Goal: Transaction & Acquisition: Purchase product/service

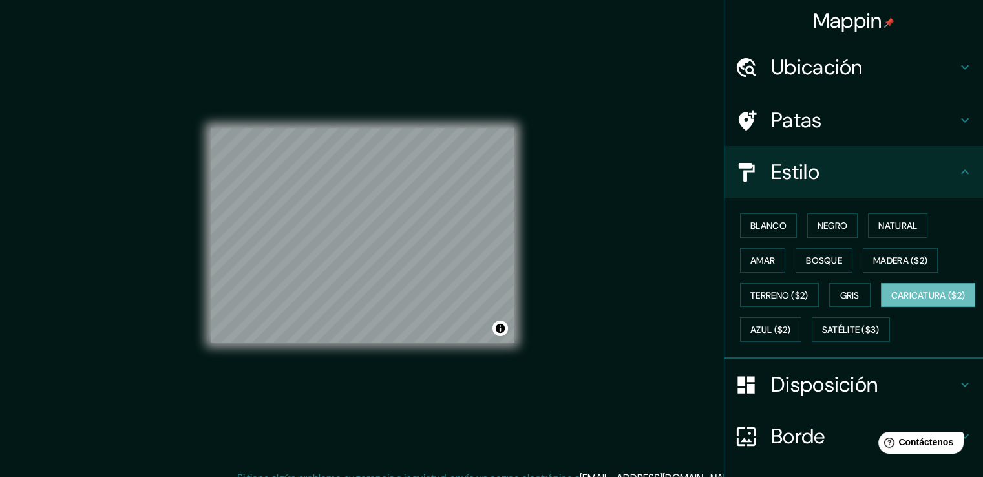
click at [962, 387] on icon at bounding box center [966, 385] width 8 height 5
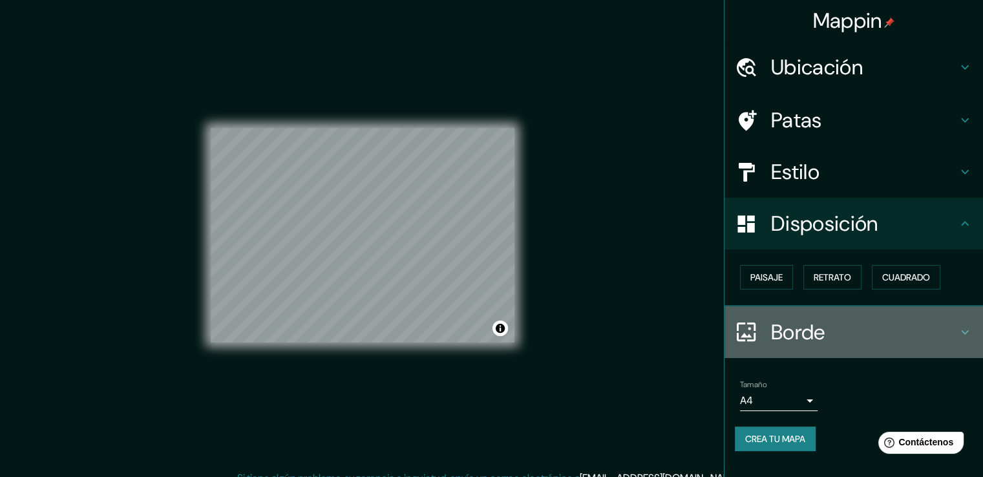
click at [966, 327] on icon at bounding box center [966, 333] width 16 height 16
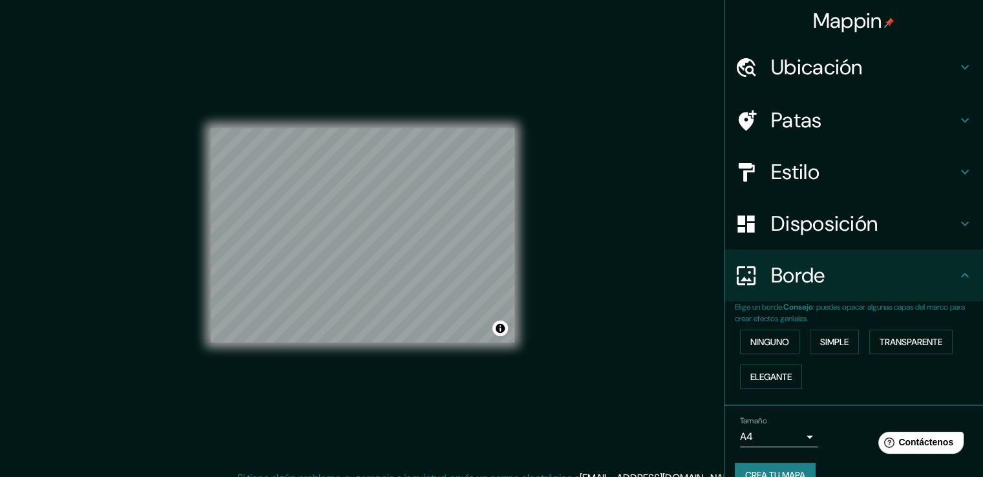
click at [966, 327] on div "Ninguno Simple Transparente Elegante" at bounding box center [859, 360] width 248 height 70
click at [958, 279] on icon at bounding box center [966, 276] width 16 height 16
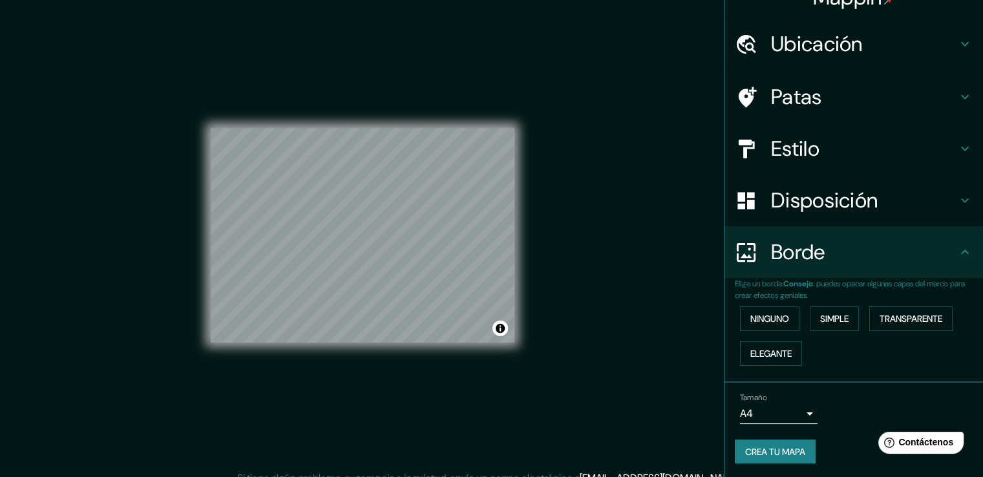
scroll to position [14, 0]
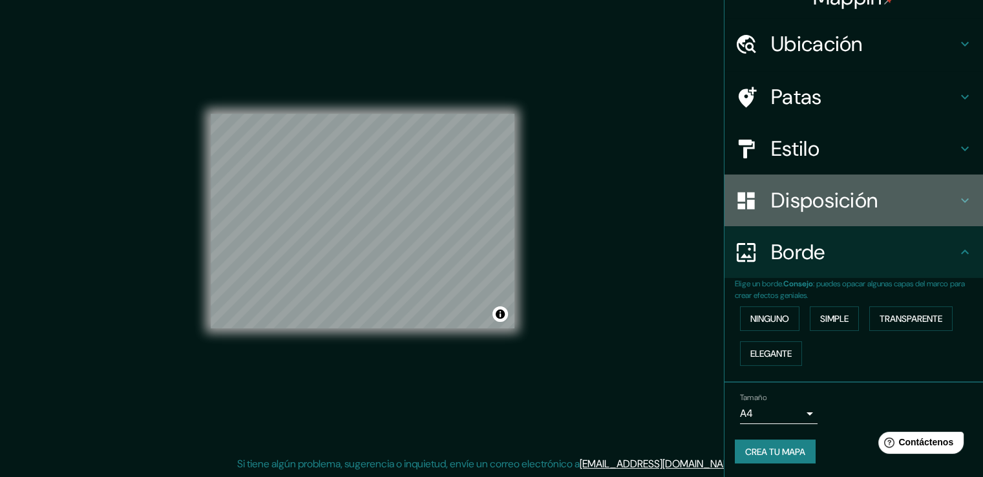
click at [960, 201] on icon at bounding box center [966, 201] width 16 height 16
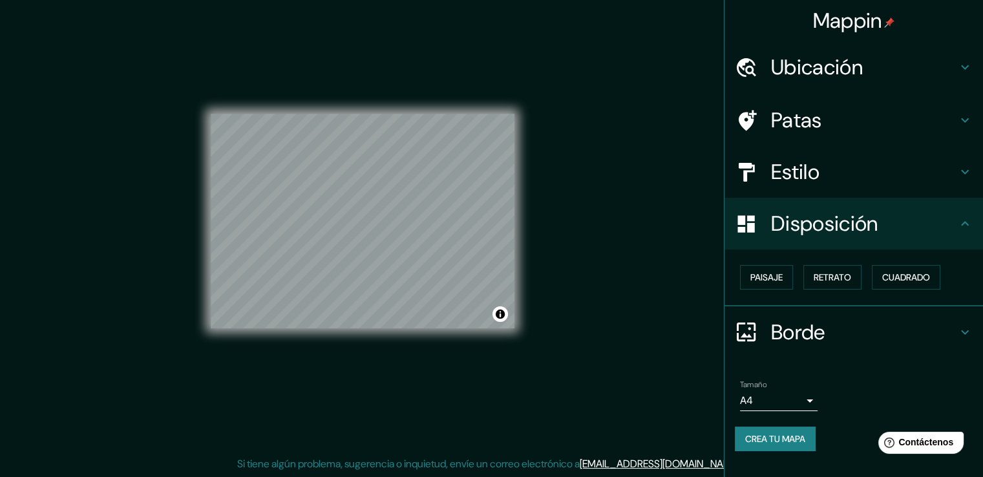
click at [960, 222] on icon at bounding box center [966, 224] width 16 height 16
click at [958, 171] on icon at bounding box center [966, 172] width 16 height 16
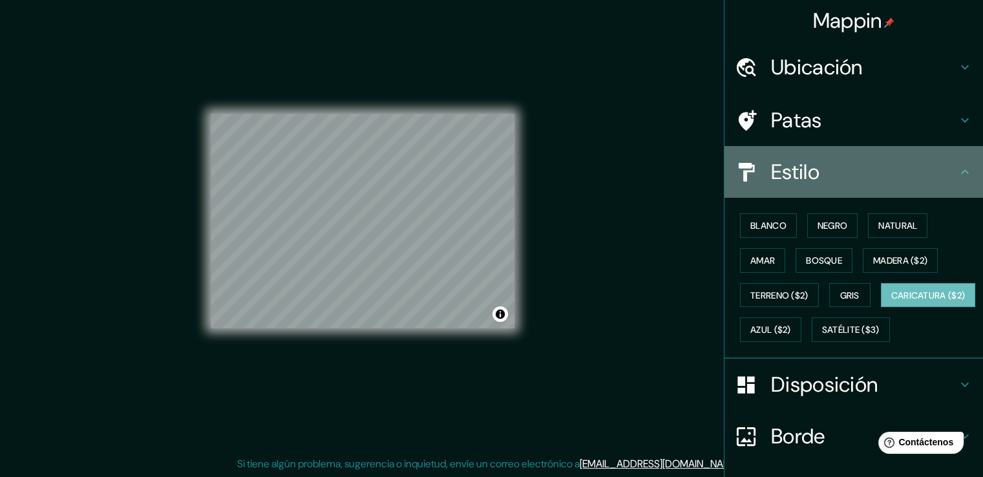
click at [958, 177] on icon at bounding box center [966, 172] width 16 height 16
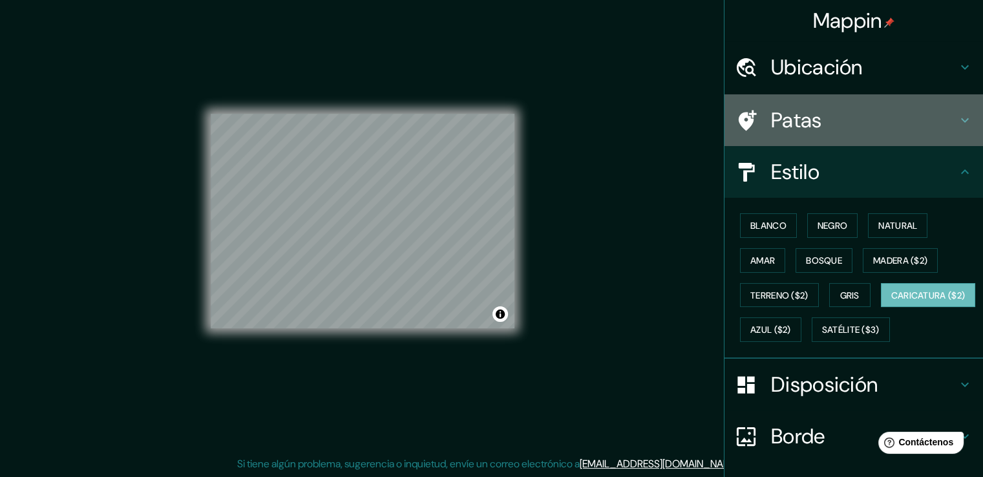
click at [958, 119] on icon at bounding box center [966, 121] width 16 height 16
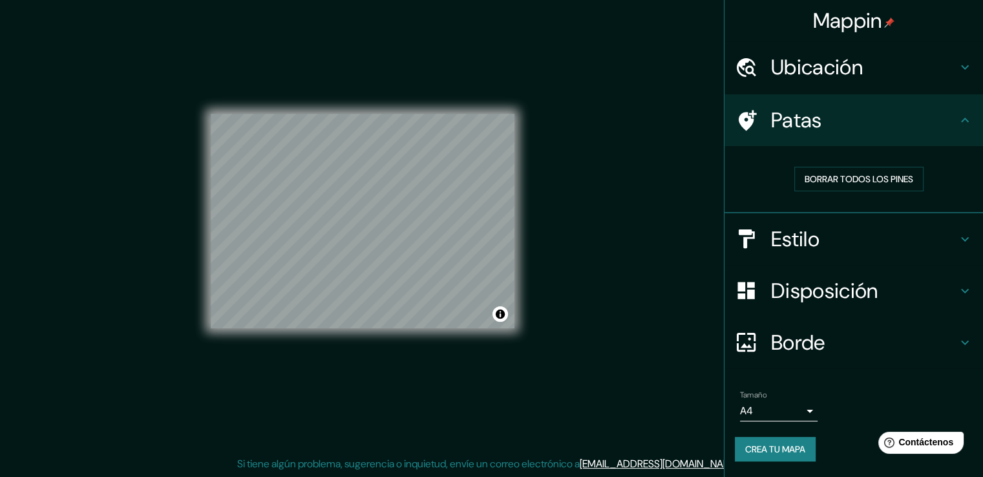
click at [960, 70] on icon at bounding box center [966, 67] width 16 height 16
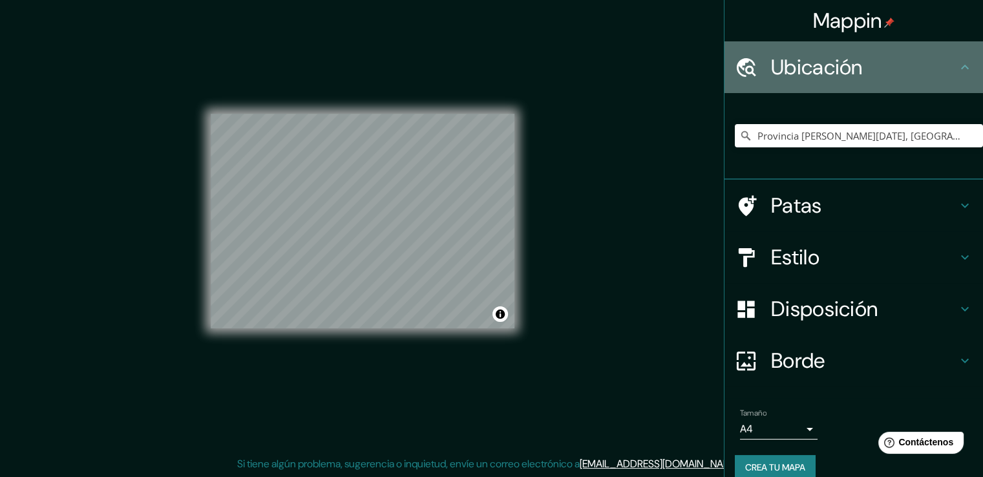
click at [960, 70] on icon at bounding box center [966, 67] width 16 height 16
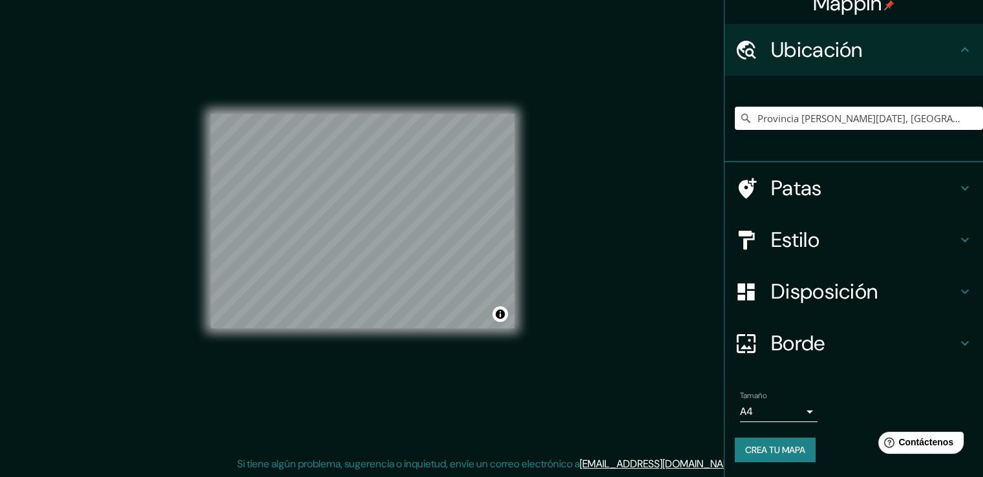
scroll to position [17, 0]
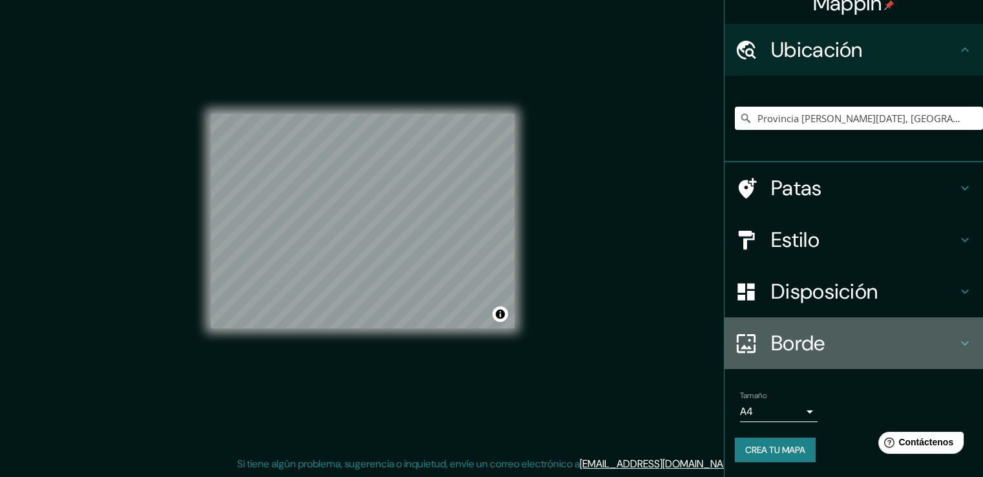
click at [958, 340] on icon at bounding box center [966, 344] width 16 height 16
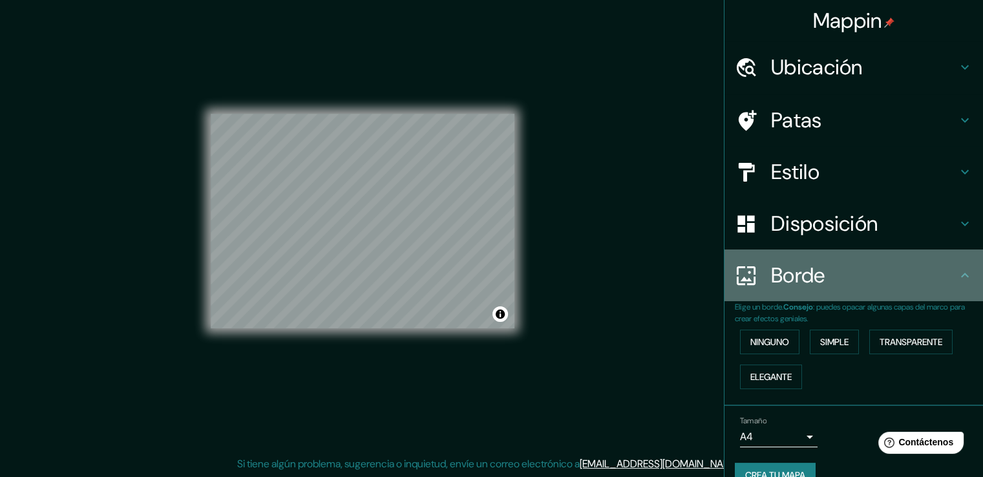
click at [958, 275] on icon at bounding box center [966, 276] width 16 height 16
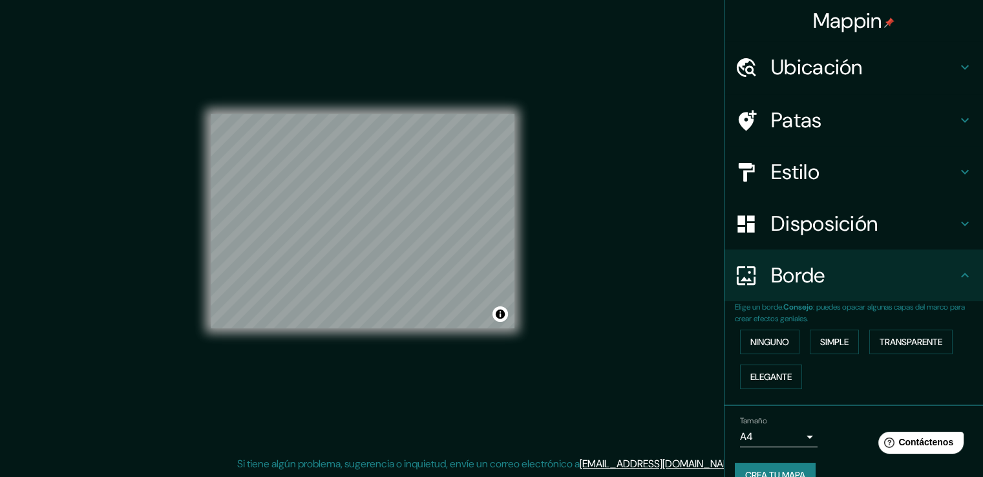
click at [962, 223] on icon at bounding box center [966, 224] width 8 height 5
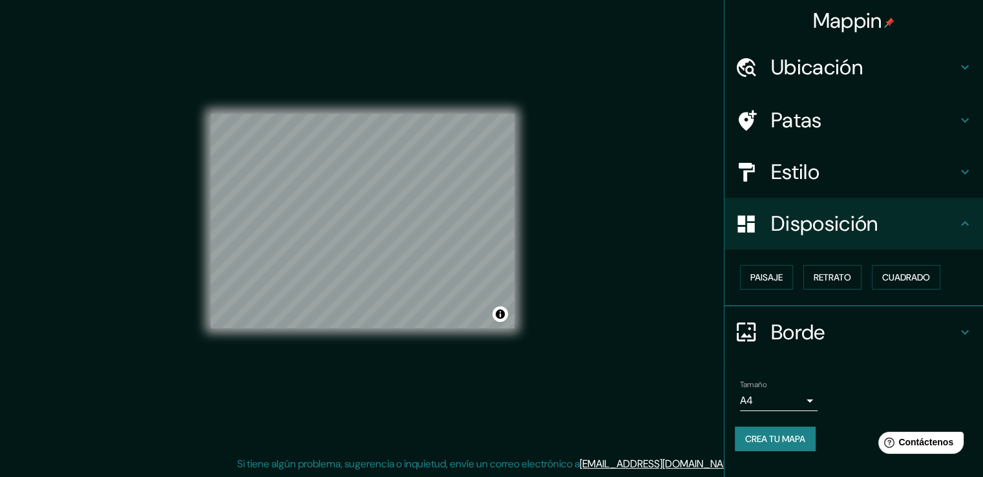
click at [957, 231] on div "Disposición" at bounding box center [854, 224] width 259 height 52
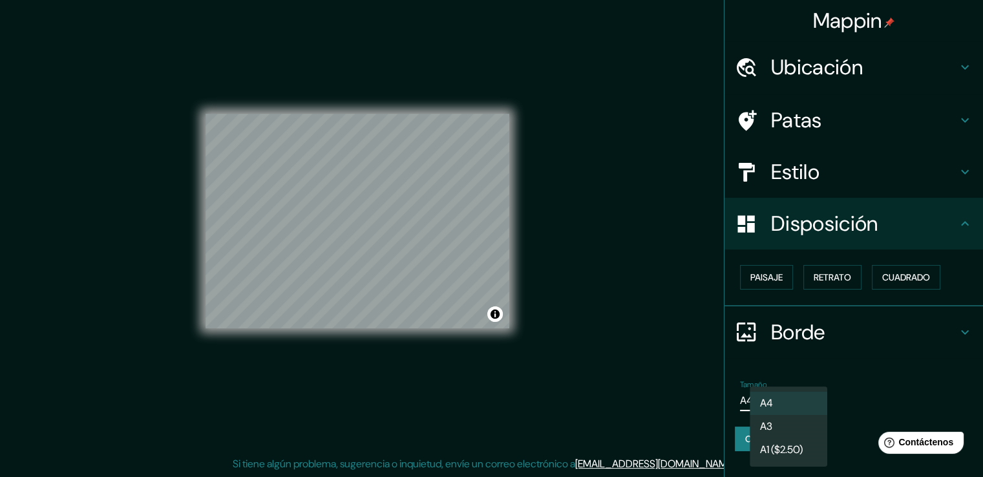
click at [810, 394] on body "Mappin Ubicación [GEOGRAPHIC_DATA][PERSON_NAME][DATE], [GEOGRAPHIC_DATA] [GEOGR…" at bounding box center [491, 224] width 983 height 477
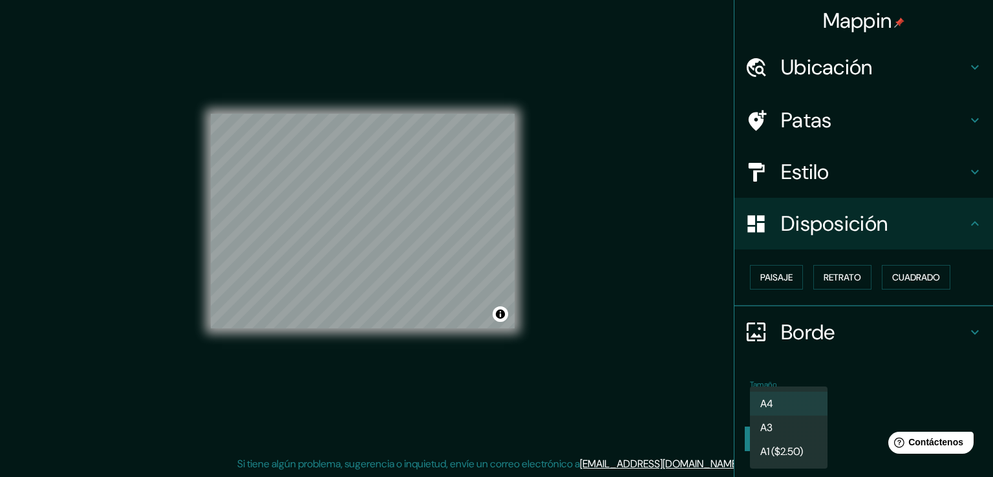
click at [784, 433] on li "A3" at bounding box center [789, 428] width 78 height 24
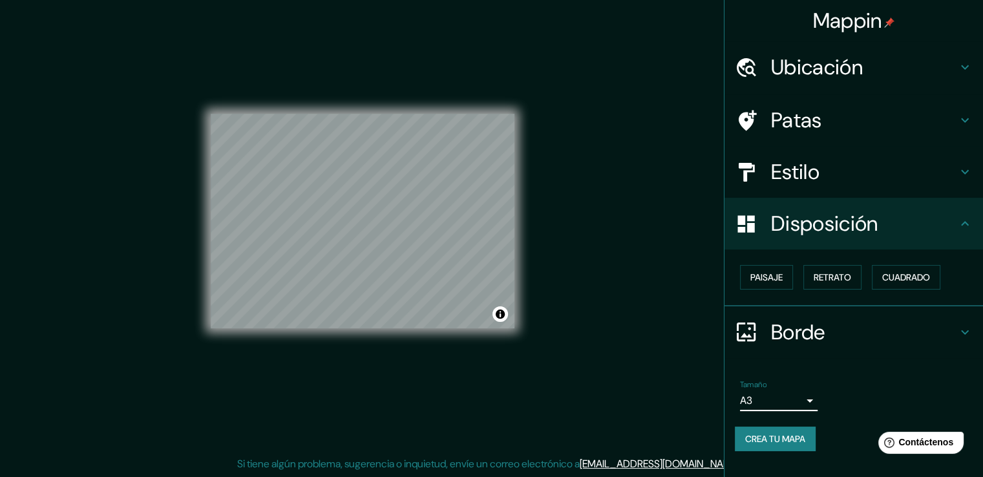
click at [807, 398] on body "Mappin Ubicación [GEOGRAPHIC_DATA][PERSON_NAME][DATE], [GEOGRAPHIC_DATA] [GEOGR…" at bounding box center [491, 224] width 983 height 477
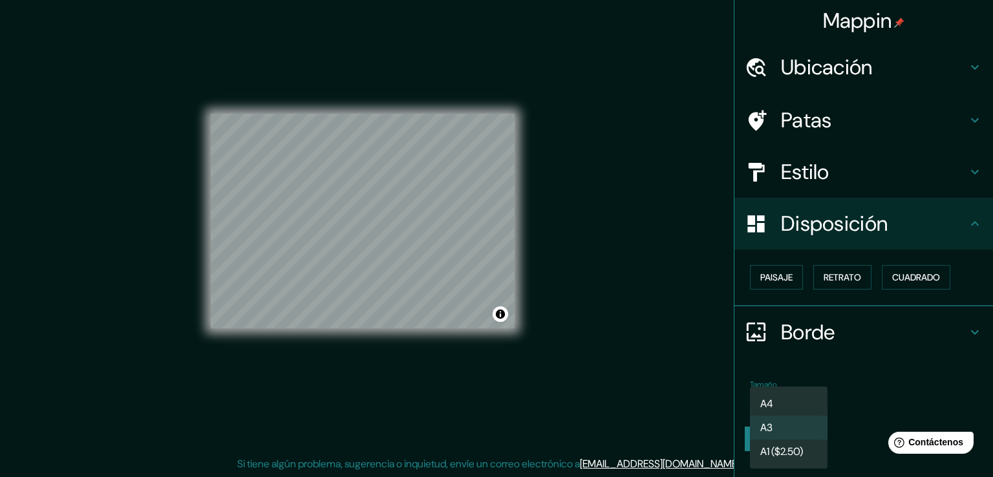
click at [786, 452] on font "A1 ($2.50)" at bounding box center [781, 452] width 43 height 14
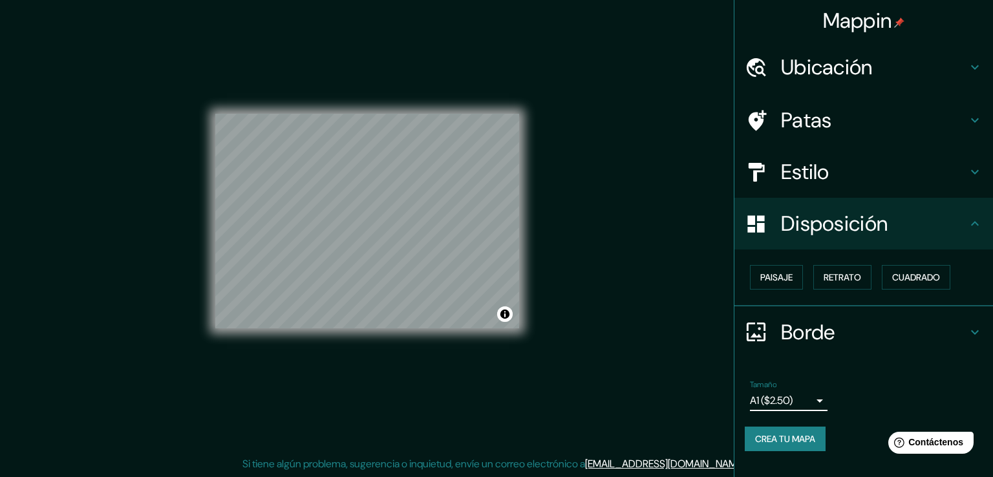
click at [809, 396] on body "Mappin Ubicación [GEOGRAPHIC_DATA][PERSON_NAME][DATE], [GEOGRAPHIC_DATA] [GEOGR…" at bounding box center [496, 224] width 993 height 477
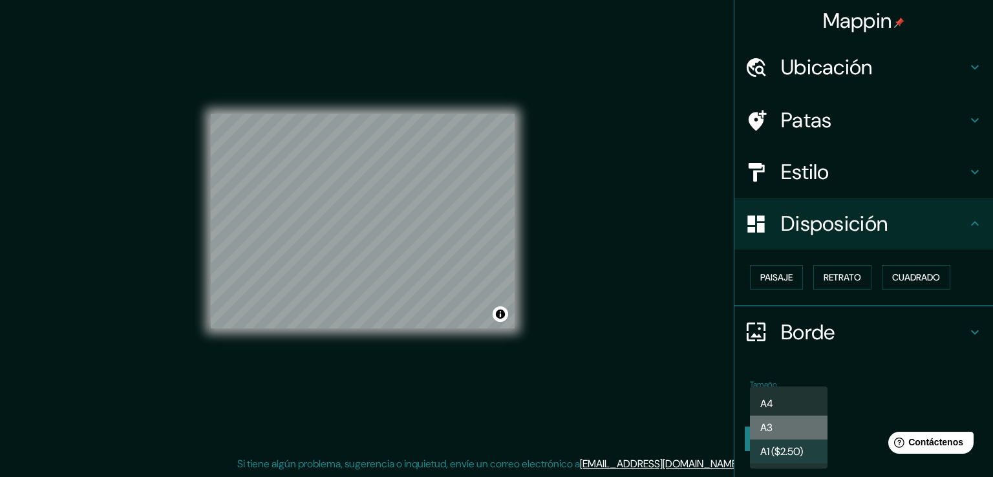
click at [781, 427] on li "A3" at bounding box center [789, 428] width 78 height 24
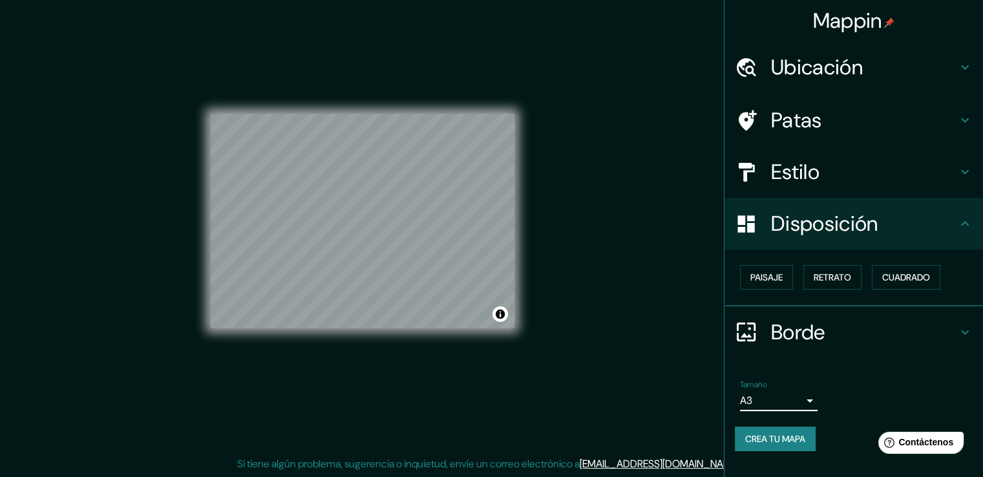
click at [817, 392] on body "Mappin Ubicación [GEOGRAPHIC_DATA][PERSON_NAME][DATE], [GEOGRAPHIC_DATA] [GEOGR…" at bounding box center [491, 224] width 983 height 477
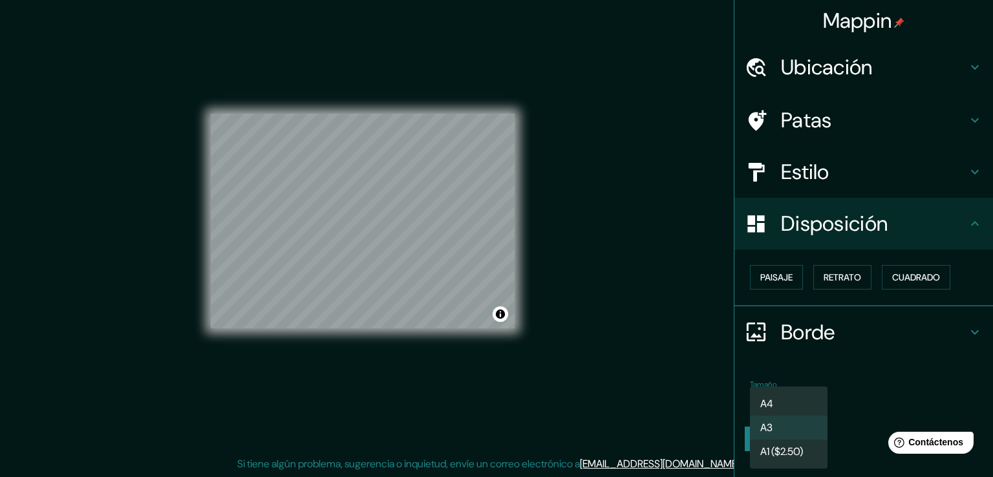
click at [783, 400] on li "A4" at bounding box center [789, 404] width 78 height 24
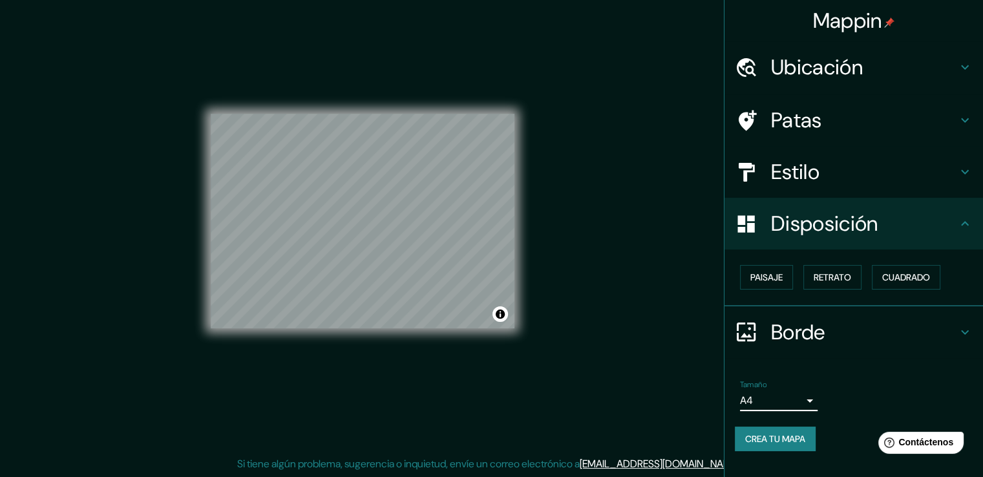
click at [852, 219] on font "Disposición" at bounding box center [824, 223] width 107 height 27
click at [907, 284] on font "Cuadrado" at bounding box center [907, 277] width 48 height 17
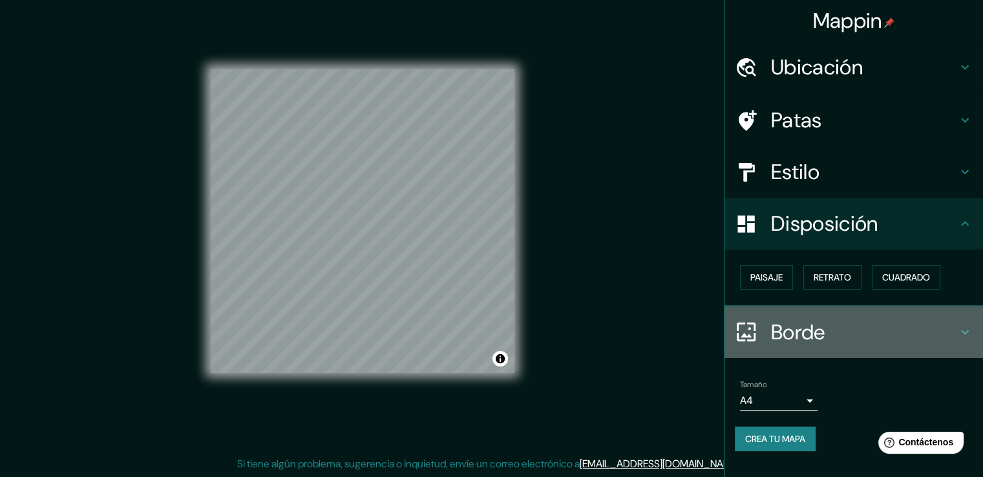
click at [963, 325] on icon at bounding box center [966, 333] width 16 height 16
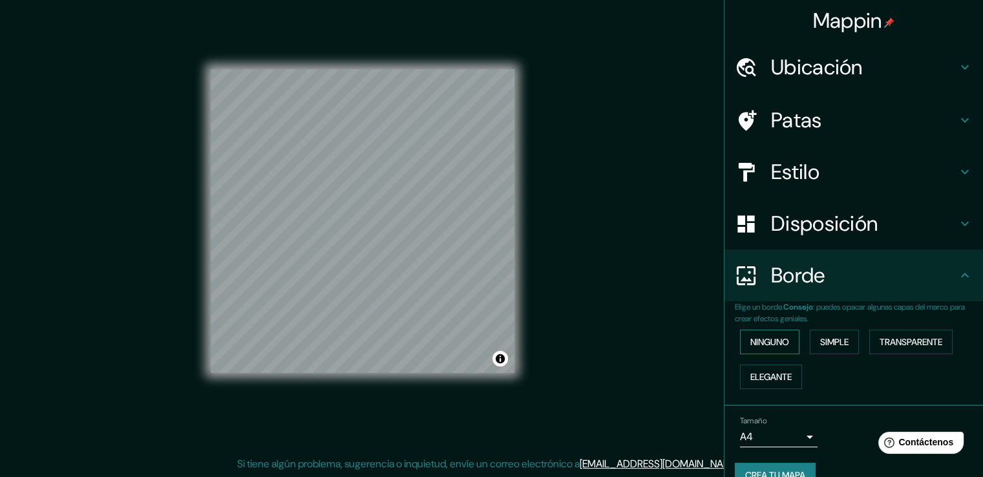
click at [755, 344] on font "Ninguno" at bounding box center [770, 342] width 39 height 12
click at [833, 346] on font "Simple" at bounding box center [835, 342] width 28 height 12
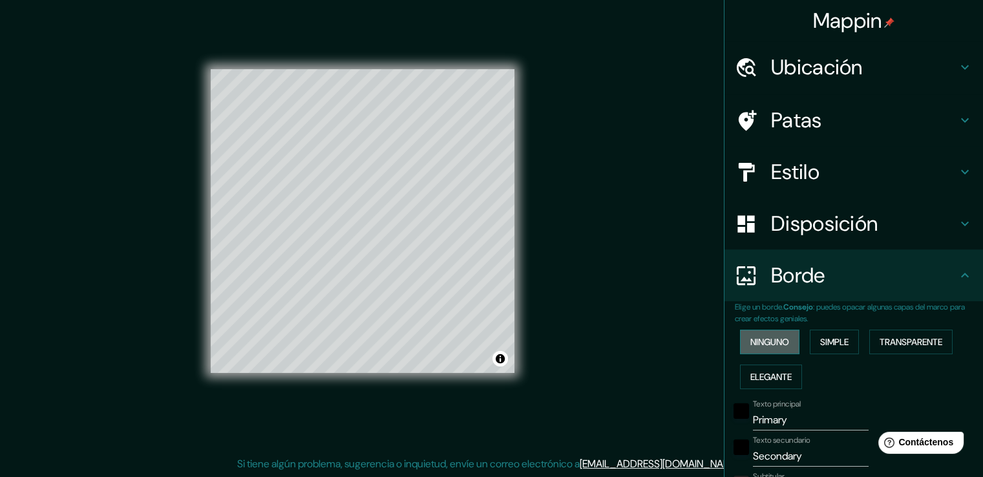
click at [772, 339] on font "Ninguno" at bounding box center [770, 342] width 39 height 12
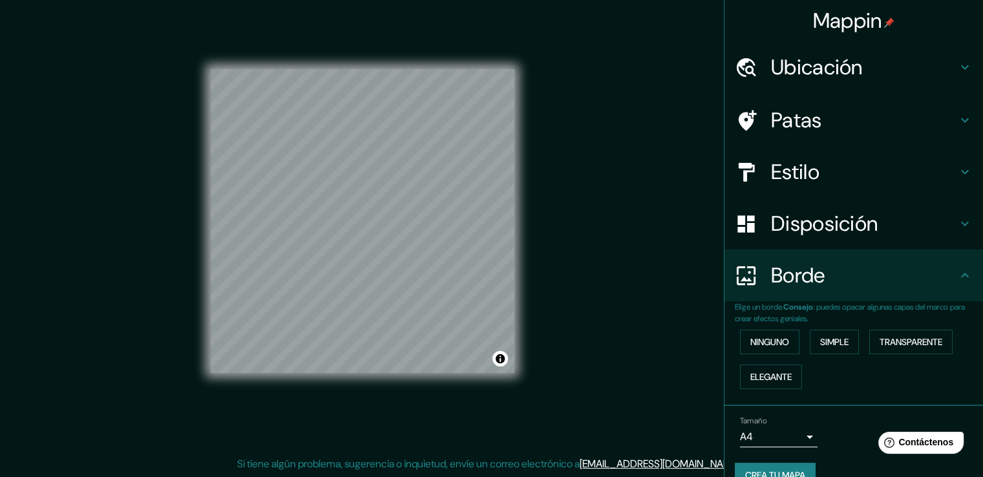
click at [951, 181] on div "Estilo" at bounding box center [854, 172] width 259 height 52
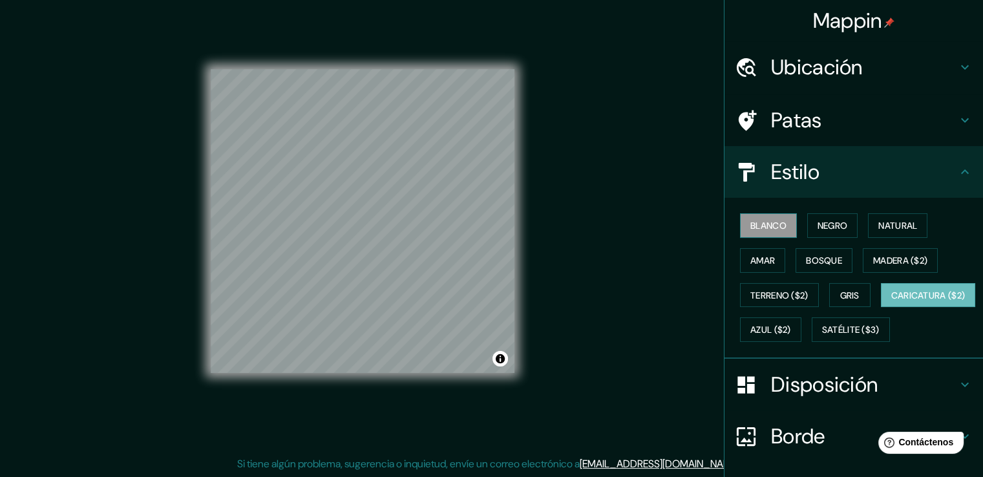
click at [760, 231] on font "Blanco" at bounding box center [769, 225] width 36 height 17
click at [822, 226] on font "Negro" at bounding box center [833, 226] width 30 height 12
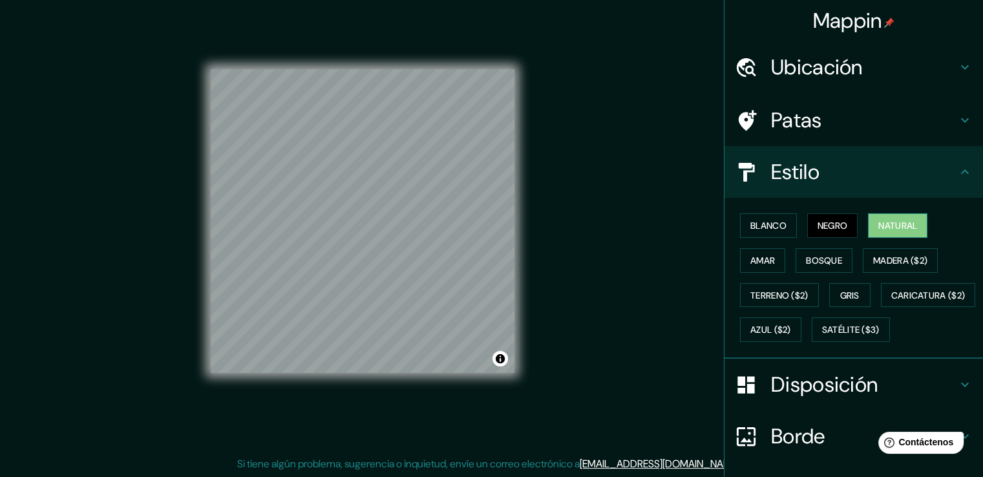
click at [869, 230] on button "Natural" at bounding box center [897, 225] width 59 height 25
click at [754, 262] on font "Amar" at bounding box center [763, 261] width 25 height 12
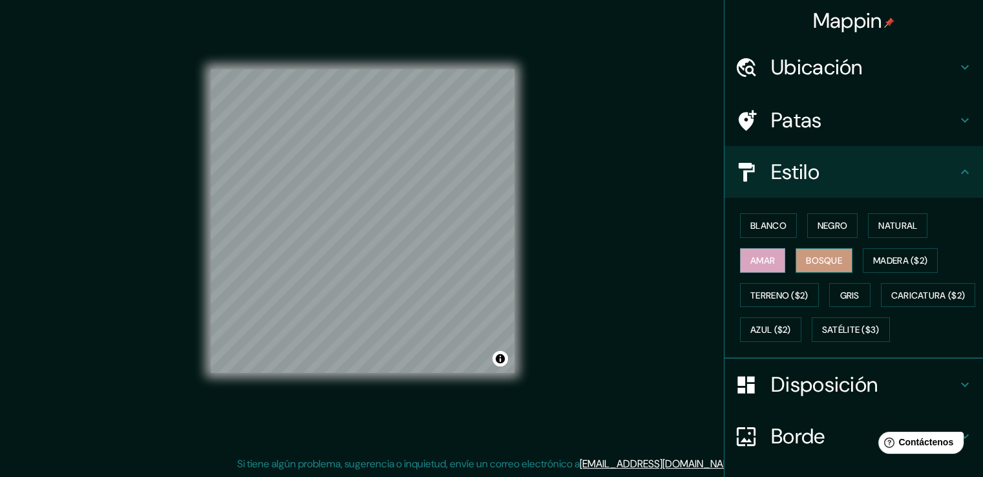
click at [825, 263] on font "Bosque" at bounding box center [824, 261] width 36 height 12
click at [875, 264] on font "Madera ($2)" at bounding box center [901, 261] width 54 height 12
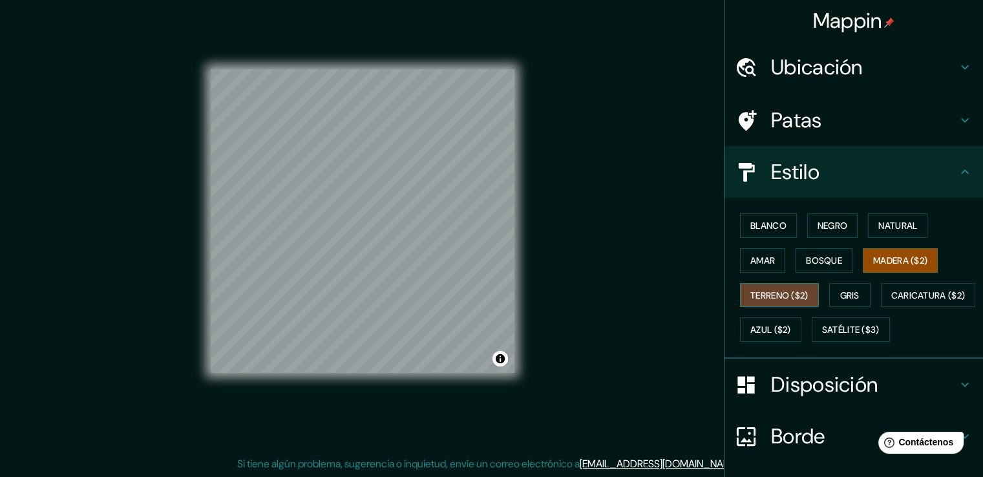
click at [769, 295] on font "Terreno ($2)" at bounding box center [780, 296] width 58 height 12
click at [846, 292] on font "Gris" at bounding box center [850, 296] width 19 height 12
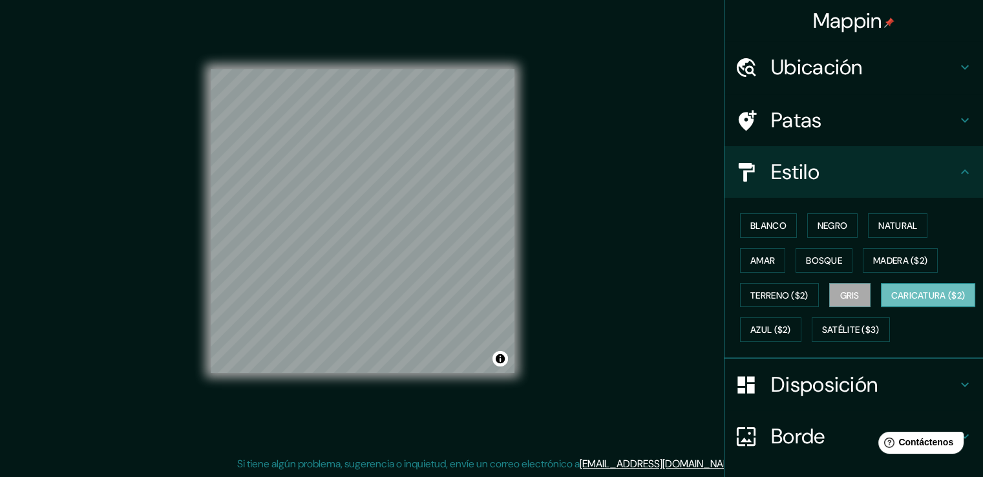
click at [892, 301] on font "Caricatura ($2)" at bounding box center [929, 296] width 74 height 12
click at [882, 259] on font "Madera ($2)" at bounding box center [901, 261] width 54 height 12
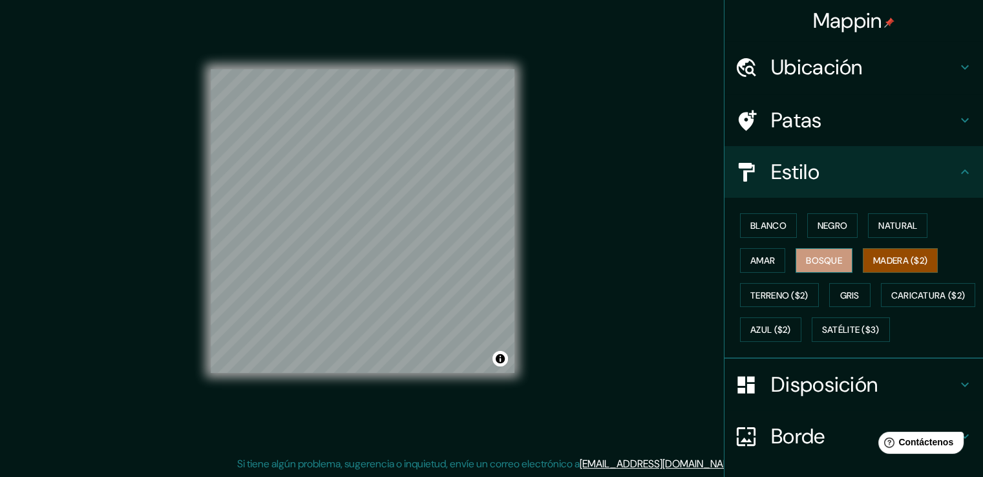
click at [830, 257] on font "Bosque" at bounding box center [824, 261] width 36 height 12
click at [899, 259] on font "Madera ($2)" at bounding box center [901, 261] width 54 height 12
click at [781, 296] on font "Terreno ($2)" at bounding box center [780, 296] width 58 height 12
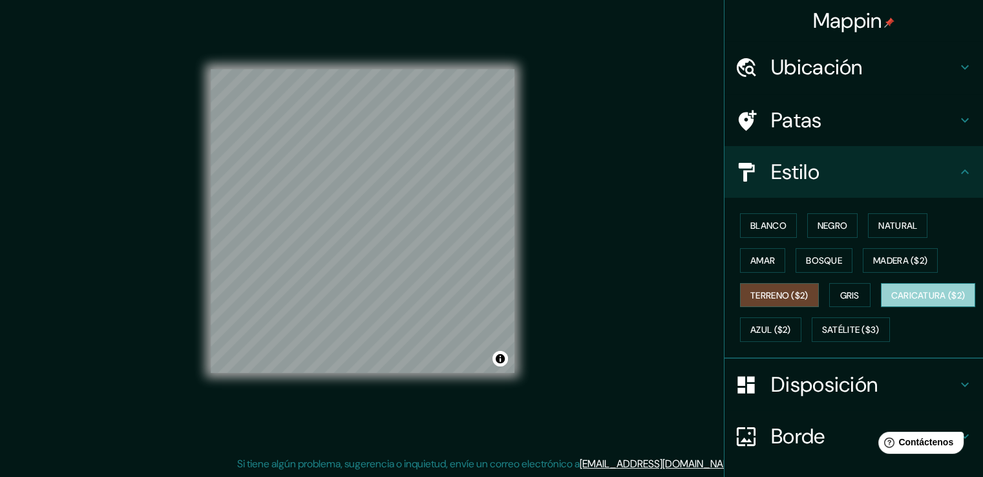
click at [892, 301] on font "Caricatura ($2)" at bounding box center [929, 296] width 74 height 12
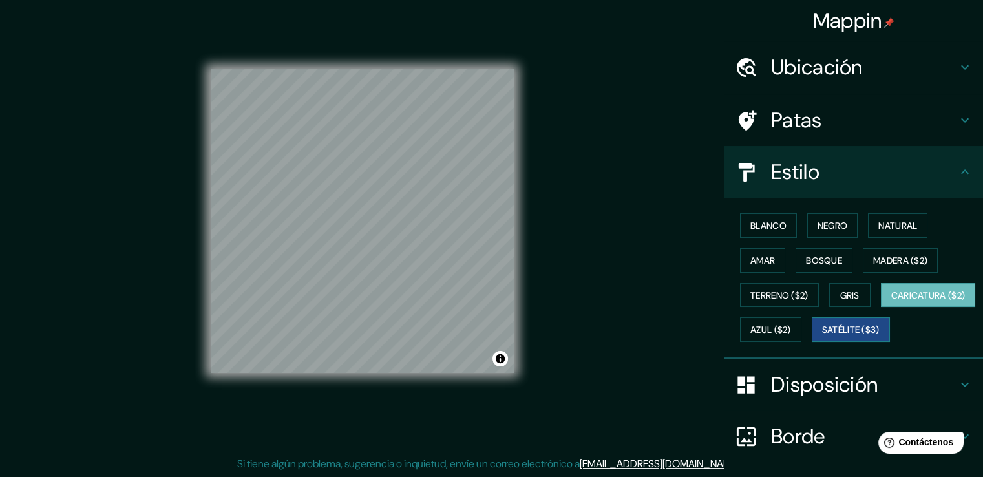
click at [822, 336] on font "Satélite ($3)" at bounding box center [851, 331] width 58 height 12
click at [791, 326] on font "Azul ($2)" at bounding box center [771, 331] width 41 height 12
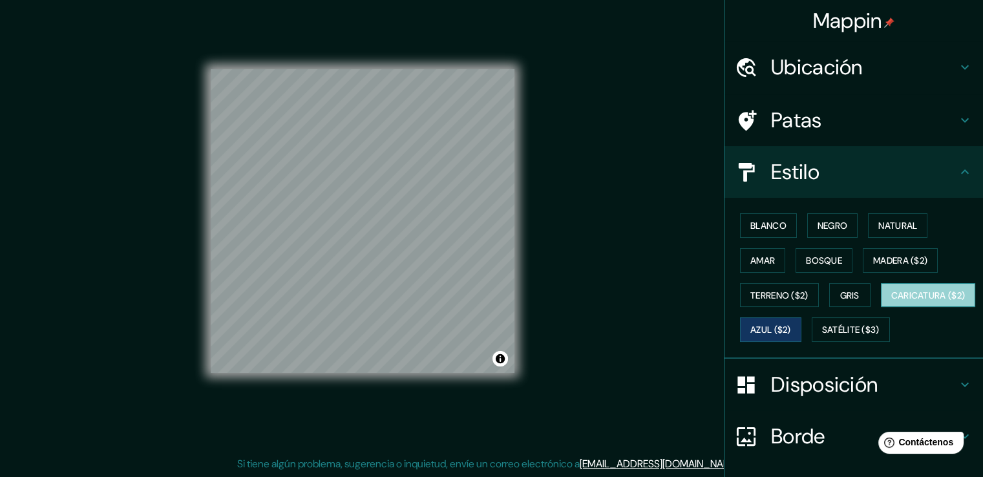
click at [892, 301] on font "Caricatura ($2)" at bounding box center [929, 296] width 74 height 12
click at [791, 330] on font "Azul ($2)" at bounding box center [771, 331] width 41 height 12
click at [846, 290] on font "Gris" at bounding box center [850, 296] width 19 height 12
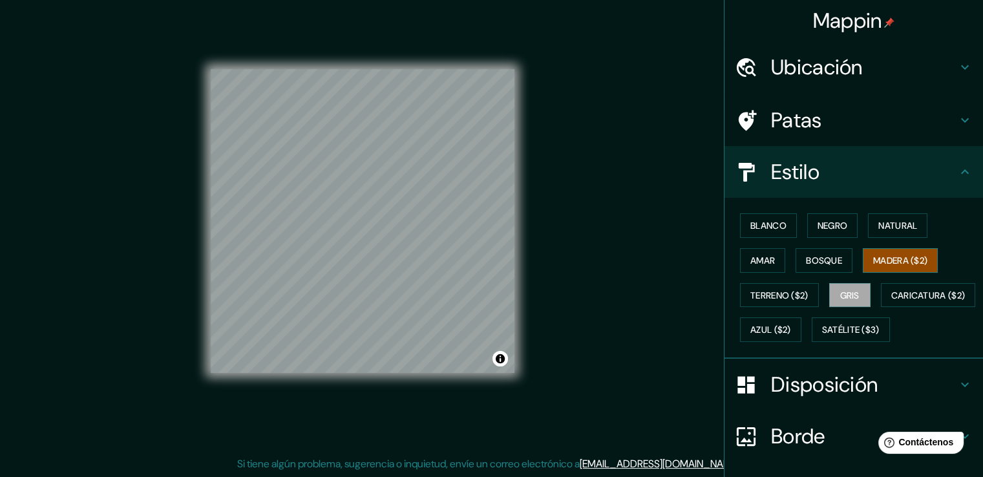
click at [896, 258] on font "Madera ($2)" at bounding box center [901, 261] width 54 height 12
click at [773, 228] on font "Blanco" at bounding box center [769, 226] width 36 height 12
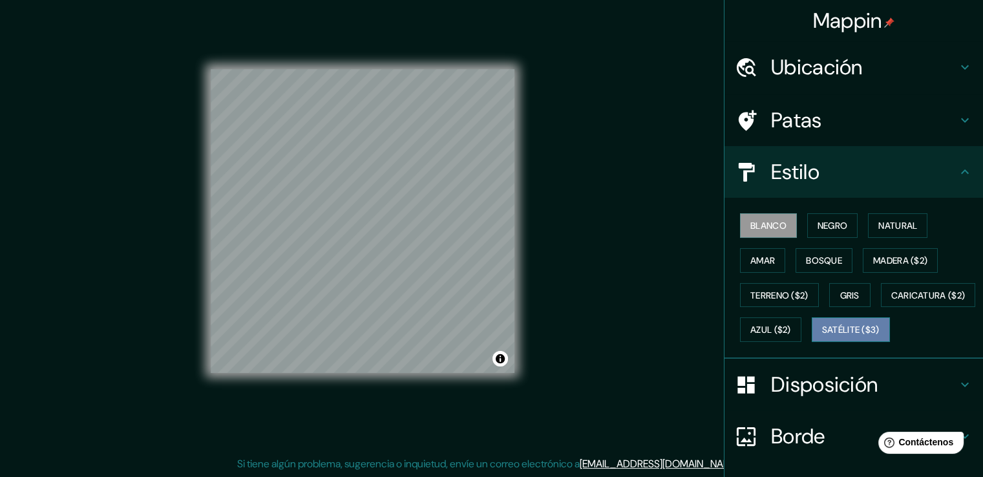
click at [822, 336] on font "Satélite ($3)" at bounding box center [851, 331] width 58 height 12
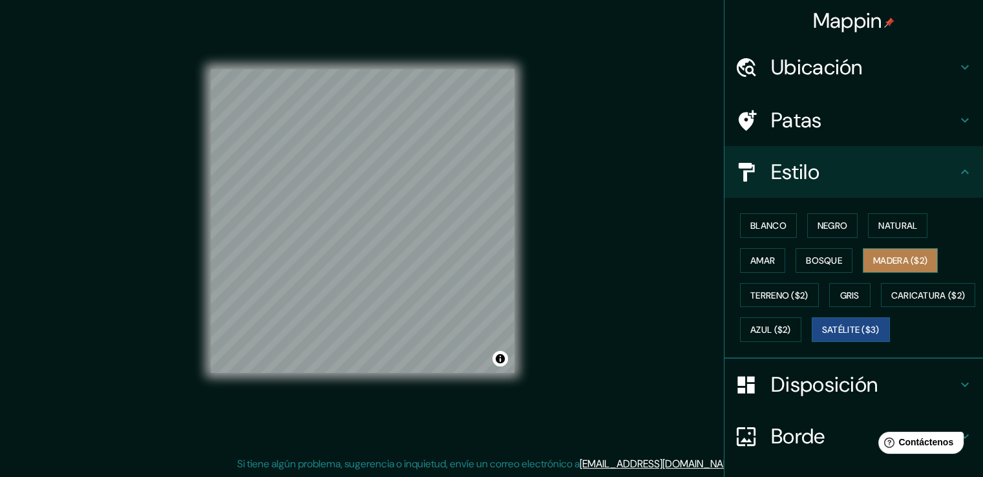
click at [896, 259] on font "Madera ($2)" at bounding box center [901, 261] width 54 height 12
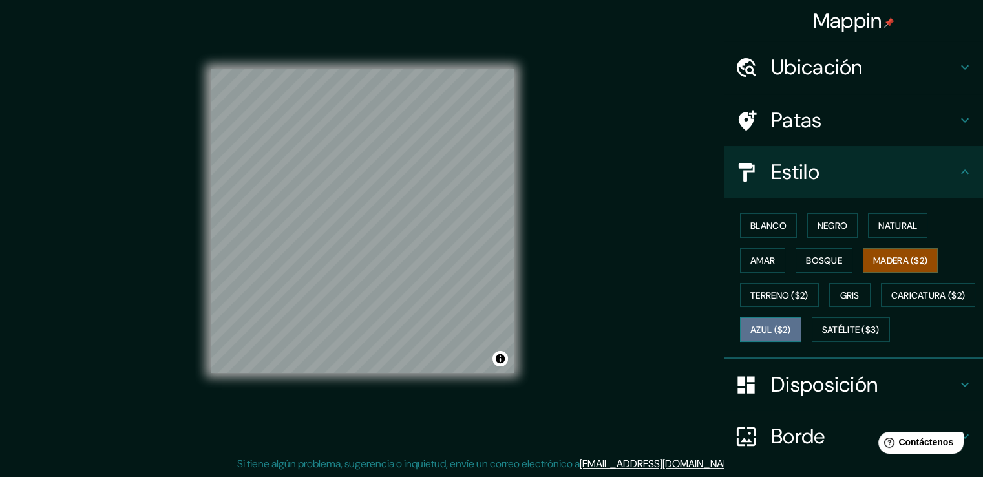
click at [791, 325] on font "Azul ($2)" at bounding box center [771, 331] width 41 height 12
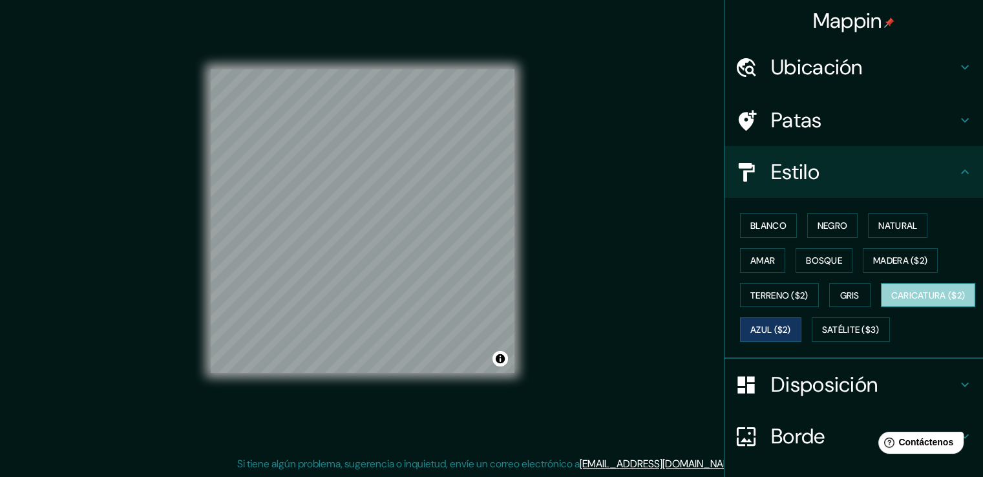
click at [892, 301] on font "Caricatura ($2)" at bounding box center [929, 296] width 74 height 12
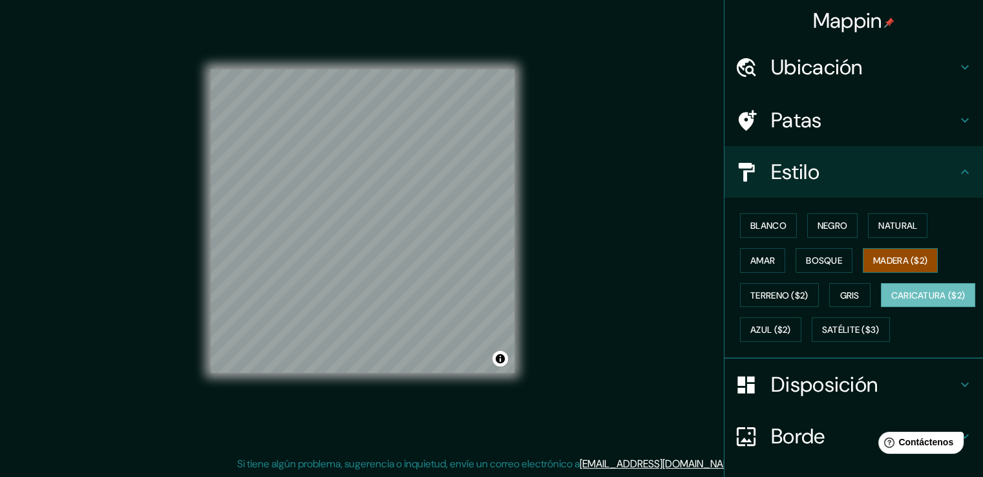
click at [891, 262] on font "Madera ($2)" at bounding box center [901, 261] width 54 height 12
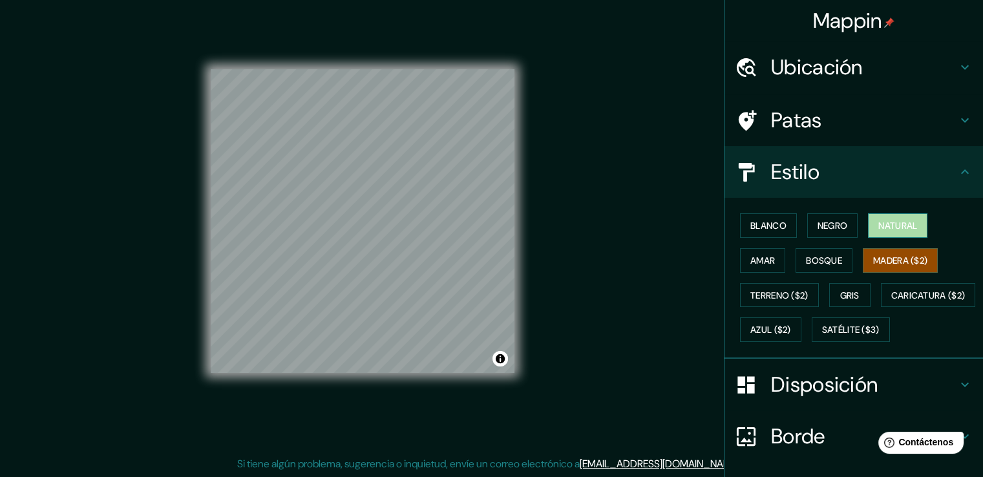
click at [879, 224] on font "Natural" at bounding box center [898, 226] width 39 height 12
click at [887, 252] on font "Madera ($2)" at bounding box center [901, 260] width 54 height 17
click at [882, 225] on font "Natural" at bounding box center [898, 226] width 39 height 12
